Goal: Feedback & Contribution: Leave review/rating

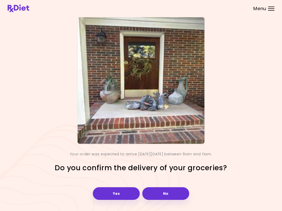
scroll to position [10, 0]
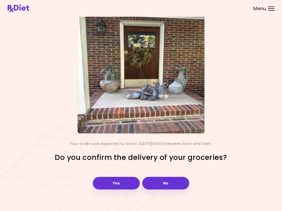
click at [116, 181] on button "Yes" at bounding box center [116, 183] width 47 height 13
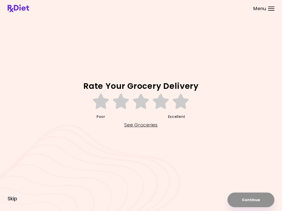
scroll to position [0, 0]
click at [102, 100] on icon at bounding box center [100, 101] width 17 height 15
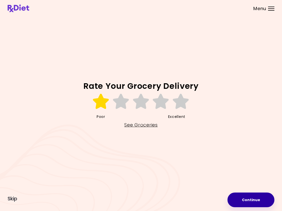
click at [252, 200] on button "Continue" at bounding box center [250, 200] width 47 height 15
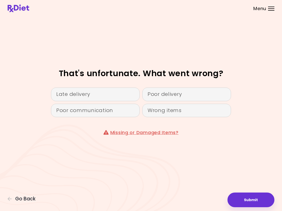
click at [185, 92] on div "Poor delivery" at bounding box center [186, 95] width 89 height 14
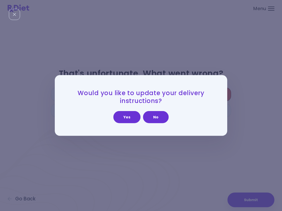
click at [130, 117] on button "Yes" at bounding box center [126, 117] width 27 height 12
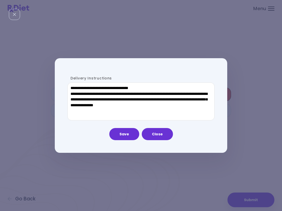
click at [139, 85] on textarea "**********" at bounding box center [140, 102] width 147 height 38
type textarea "**********"
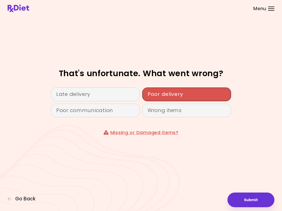
click at [248, 199] on button "Submit" at bounding box center [250, 200] width 47 height 15
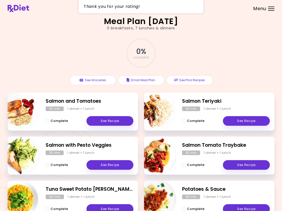
click at [271, 9] on div "Menu" at bounding box center [271, 9] width 6 height 4
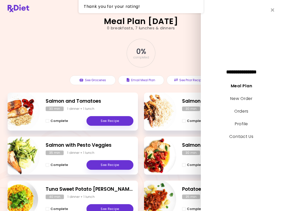
click at [243, 138] on link "Contact Us" at bounding box center [241, 137] width 24 height 6
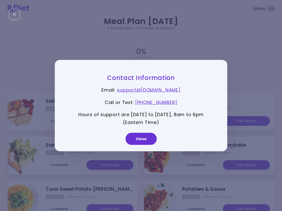
click at [151, 88] on link "support@ [DOMAIN_NAME]" at bounding box center [148, 90] width 63 height 6
click at [144, 138] on button "Close" at bounding box center [140, 139] width 31 height 12
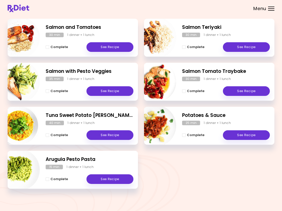
scroll to position [75, 0]
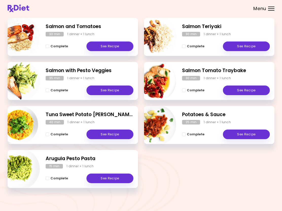
click at [244, 134] on link "See Recipe" at bounding box center [246, 135] width 47 height 10
